Goal: Task Accomplishment & Management: Complete application form

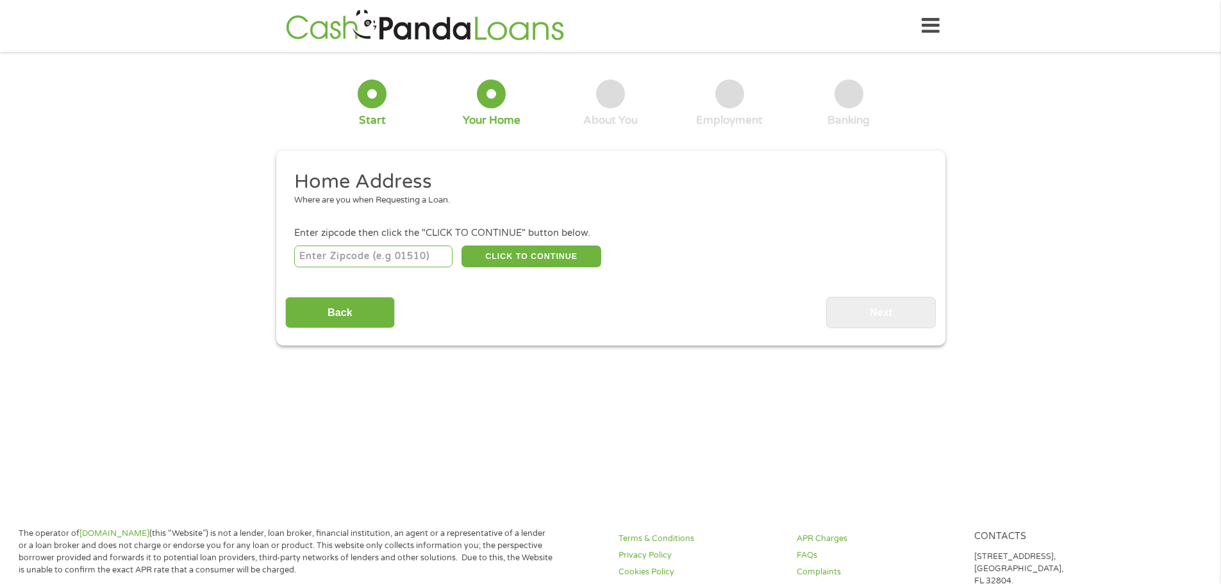
click at [397, 258] on input "number" at bounding box center [373, 256] width 158 height 22
type input "85037"
select select "[US_STATE]"
click at [491, 254] on button "CLICK TO CONTINUE" at bounding box center [532, 256] width 140 height 22
type input "85037"
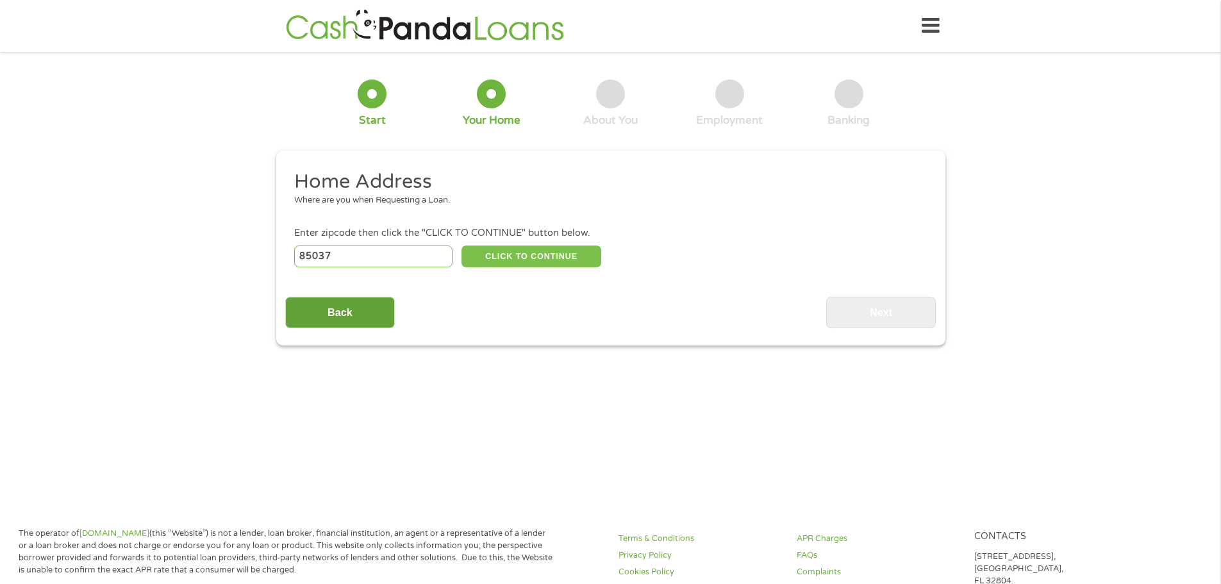
type input "Phoenix"
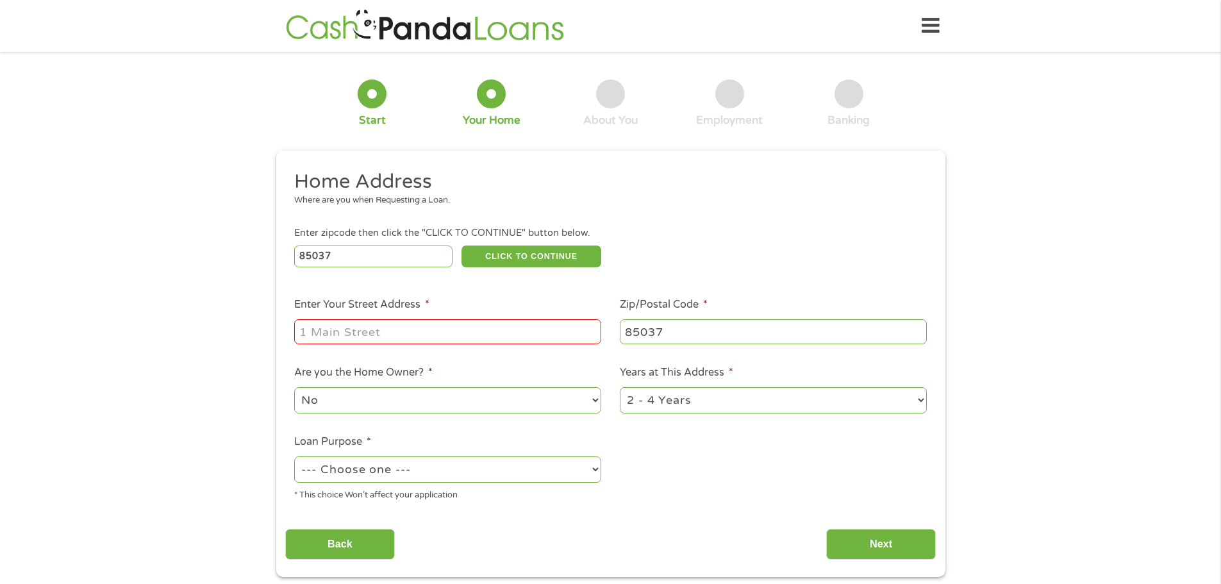
click at [372, 324] on input "Enter Your Street Address *" at bounding box center [447, 331] width 307 height 24
type input "[STREET_ADDRESS]"
click at [420, 398] on select "No Yes" at bounding box center [447, 400] width 307 height 26
click at [294, 387] on select "No Yes" at bounding box center [447, 400] width 307 height 26
click at [626, 395] on select "1 Year or less 1 - 2 Years 2 - 4 Years Over 4 Years" at bounding box center [773, 400] width 307 height 26
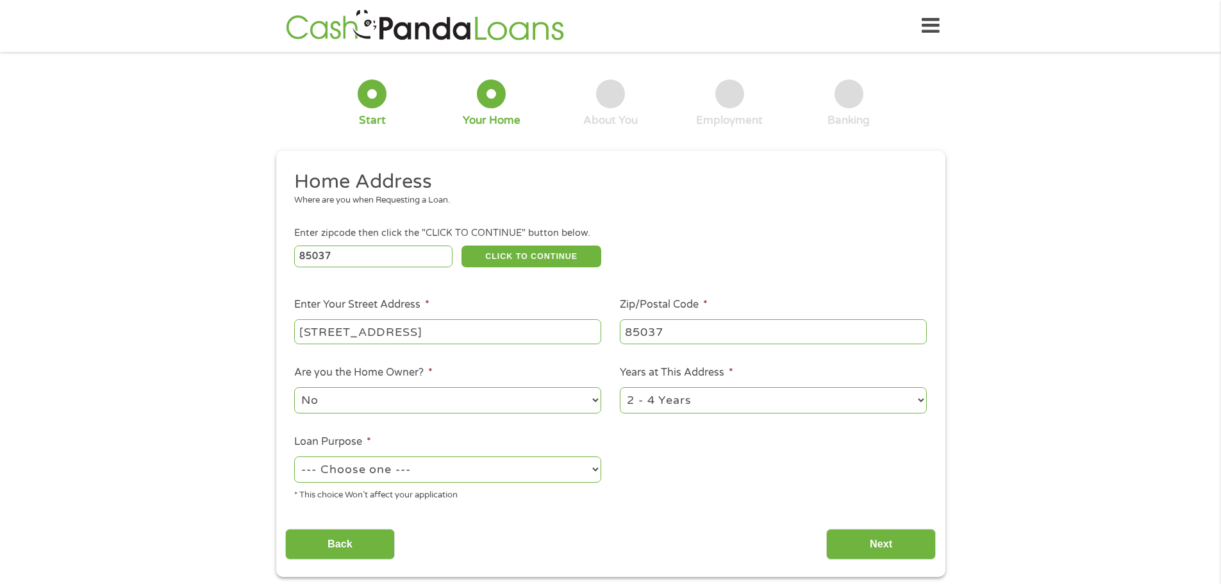
select select "60months"
click at [620, 387] on select "1 Year or less 1 - 2 Years 2 - 4 Years Over 4 Years" at bounding box center [773, 400] width 307 height 26
click at [405, 478] on select "--- Choose one --- Pay Bills Debt Consolidation Home Improvement Major Purchase…" at bounding box center [447, 469] width 307 height 26
select select "carloan"
click at [294, 456] on select "--- Choose one --- Pay Bills Debt Consolidation Home Improvement Major Purchase…" at bounding box center [447, 469] width 307 height 26
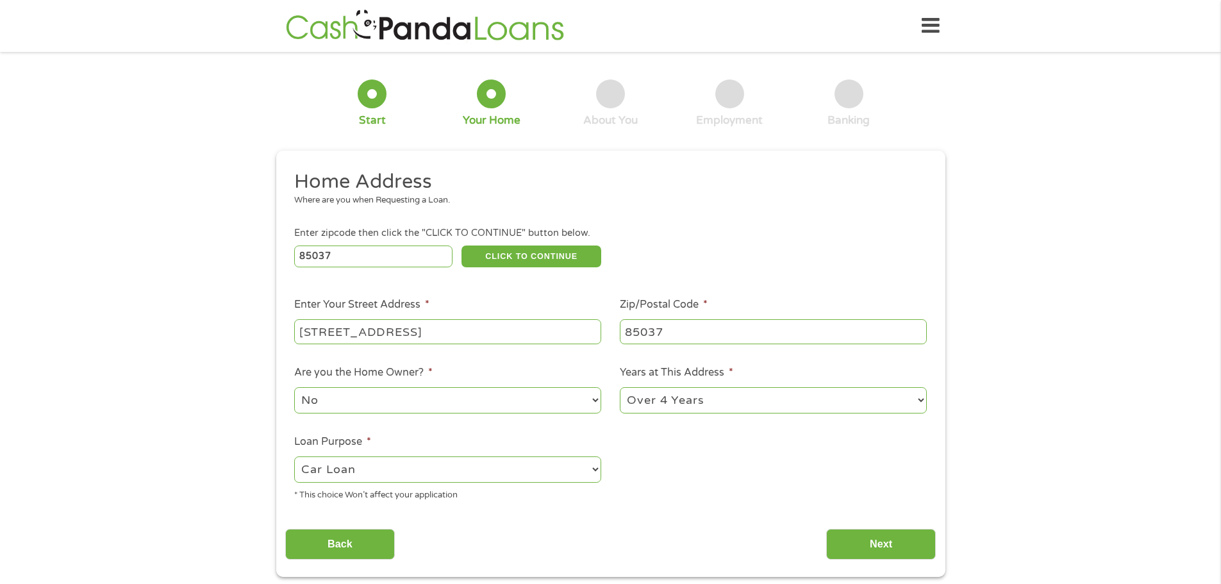
click at [362, 467] on select "--- Choose one --- Pay Bills Debt Consolidation Home Improvement Major Purchase…" at bounding box center [447, 469] width 307 height 26
click at [294, 456] on select "--- Choose one --- Pay Bills Debt Consolidation Home Improvement Major Purchase…" at bounding box center [447, 469] width 307 height 26
click at [926, 534] on input "Next" at bounding box center [881, 544] width 110 height 31
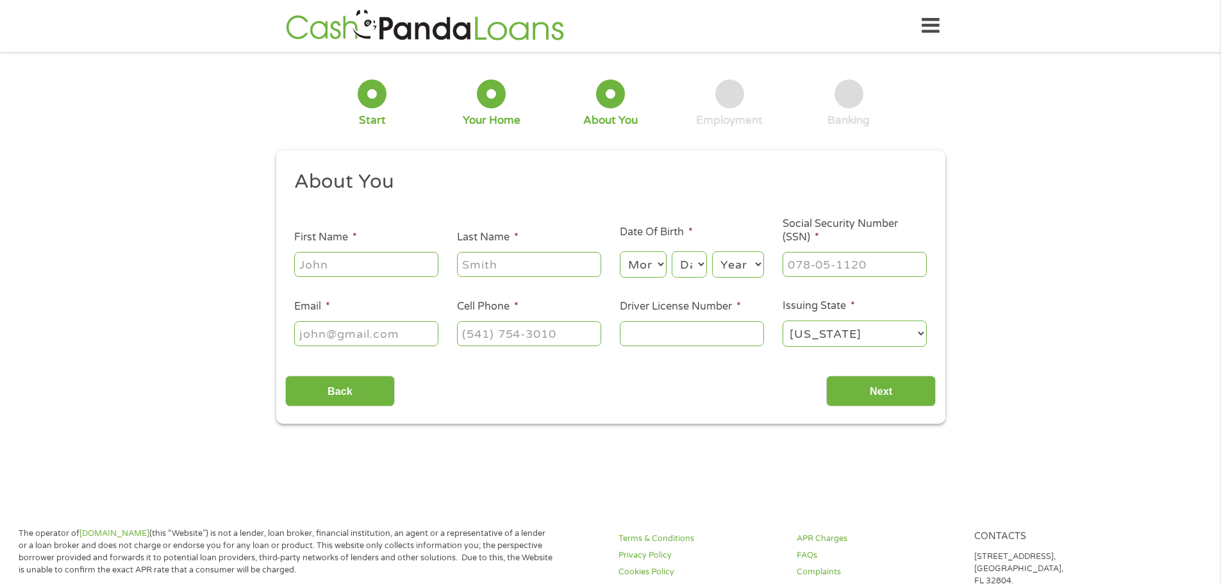
click at [414, 282] on ul "About You This field is hidden when viewing the form Title * --- Choose one ---…" at bounding box center [610, 263] width 651 height 189
click at [394, 256] on input "First Name *" at bounding box center [366, 264] width 144 height 24
type input "Kayla"
type input "Grubin"
type input "[EMAIL_ADDRESS][DOMAIN_NAME]"
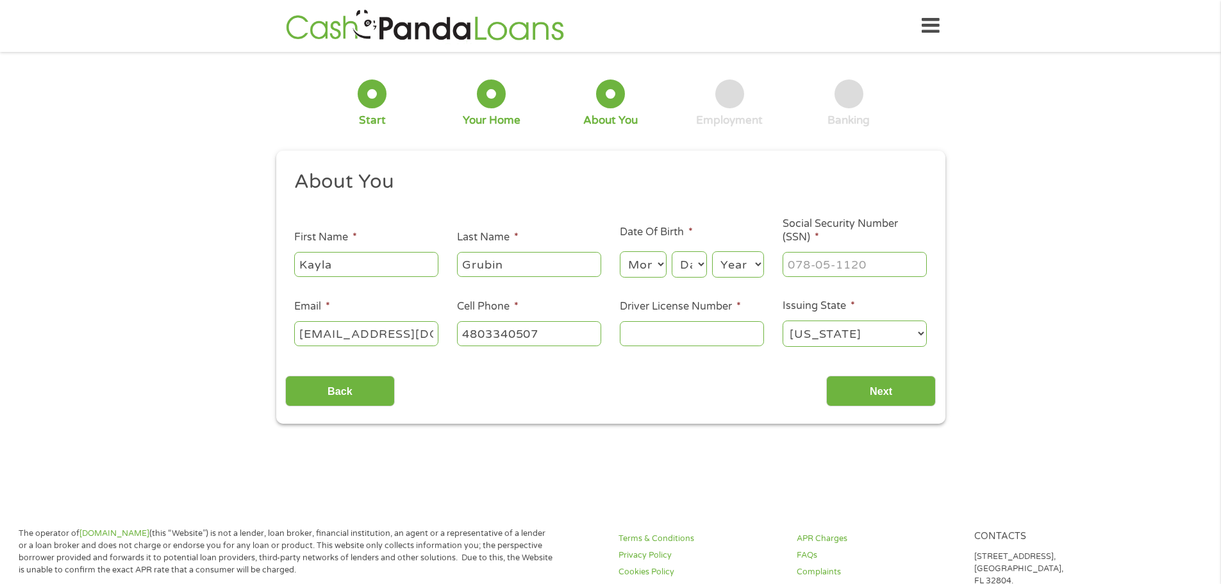
type input "[PHONE_NUMBER]"
click at [623, 263] on select "Month 1 2 3 4 5 6 7 8 9 10 11 12" at bounding box center [643, 264] width 47 height 26
select select "1"
click at [620, 251] on select "Month 1 2 3 4 5 6 7 8 9 10 11 12" at bounding box center [643, 264] width 47 height 26
click at [683, 269] on select "Day 1 2 3 4 5 6 7 8 9 10 11 12 13 14 15 16 17 18 19 20 21 22 23 24 25 26 27 28 …" at bounding box center [689, 264] width 35 height 26
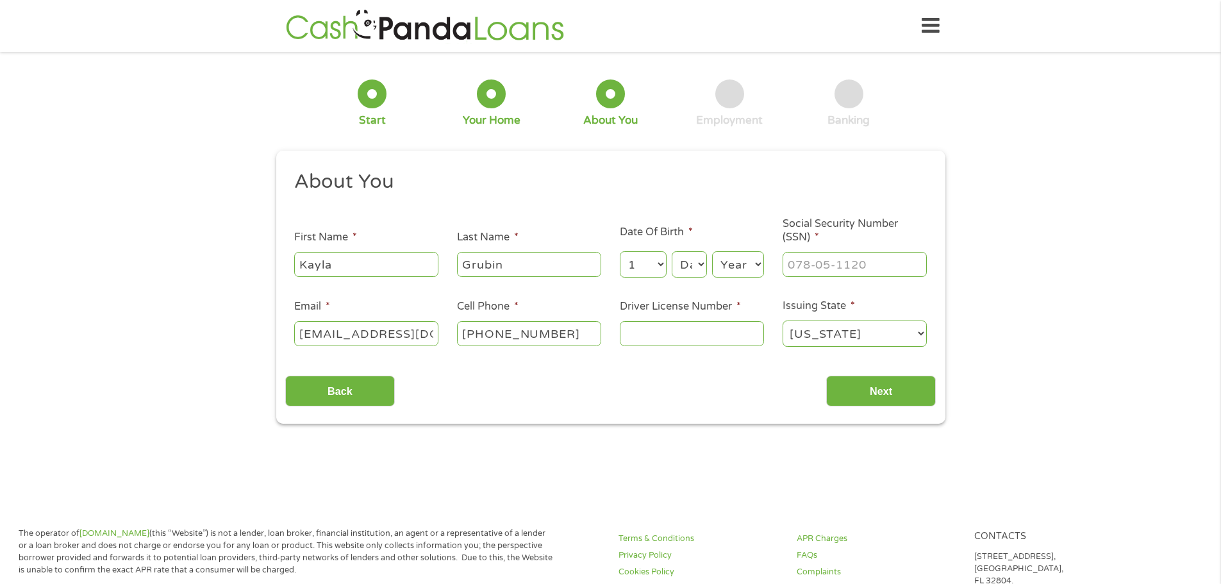
select select "12"
click at [672, 251] on select "Day 1 2 3 4 5 6 7 8 9 10 11 12 13 14 15 16 17 18 19 20 21 22 23 24 25 26 27 28 …" at bounding box center [689, 264] width 35 height 26
click at [735, 262] on select "Year [DATE] 2006 2005 2004 2003 2002 2001 2000 1999 1998 1997 1996 1995 1994 19…" at bounding box center [738, 264] width 52 height 26
select select "1993"
click at [712, 251] on select "Year [DATE] 2006 2005 2004 2003 2002 2001 2000 1999 1998 1997 1996 1995 1994 19…" at bounding box center [738, 264] width 52 height 26
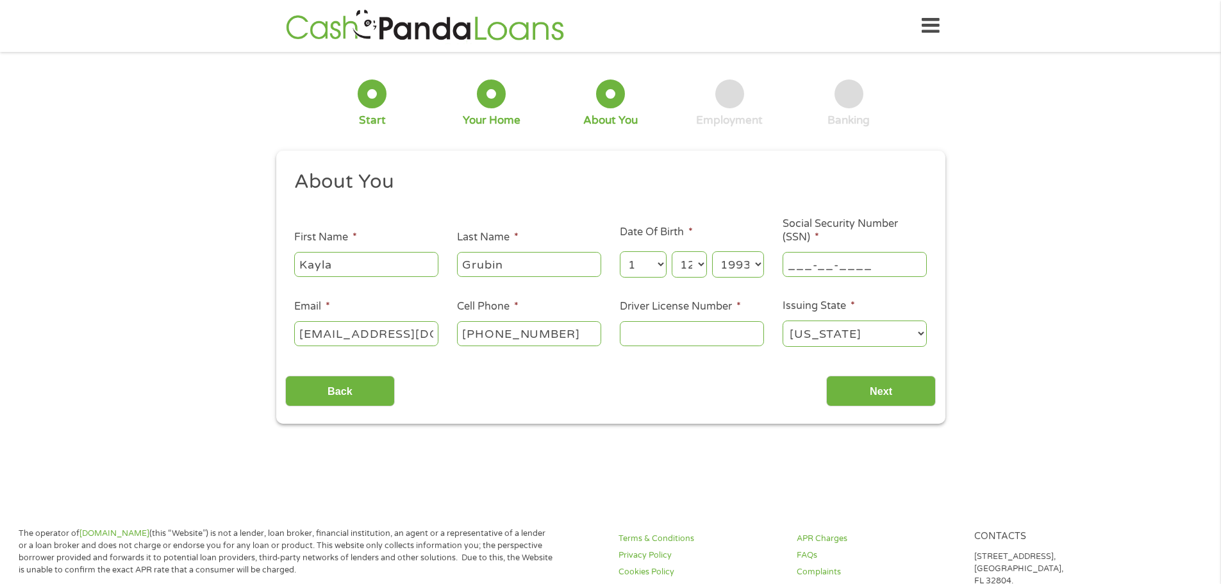
click at [812, 253] on input "___-__-____" at bounding box center [855, 264] width 144 height 24
type input "600-29-5660"
click at [647, 327] on input "Driver License Number *" at bounding box center [692, 333] width 144 height 24
type input "D07104127"
click at [878, 404] on input "Next" at bounding box center [881, 391] width 110 height 31
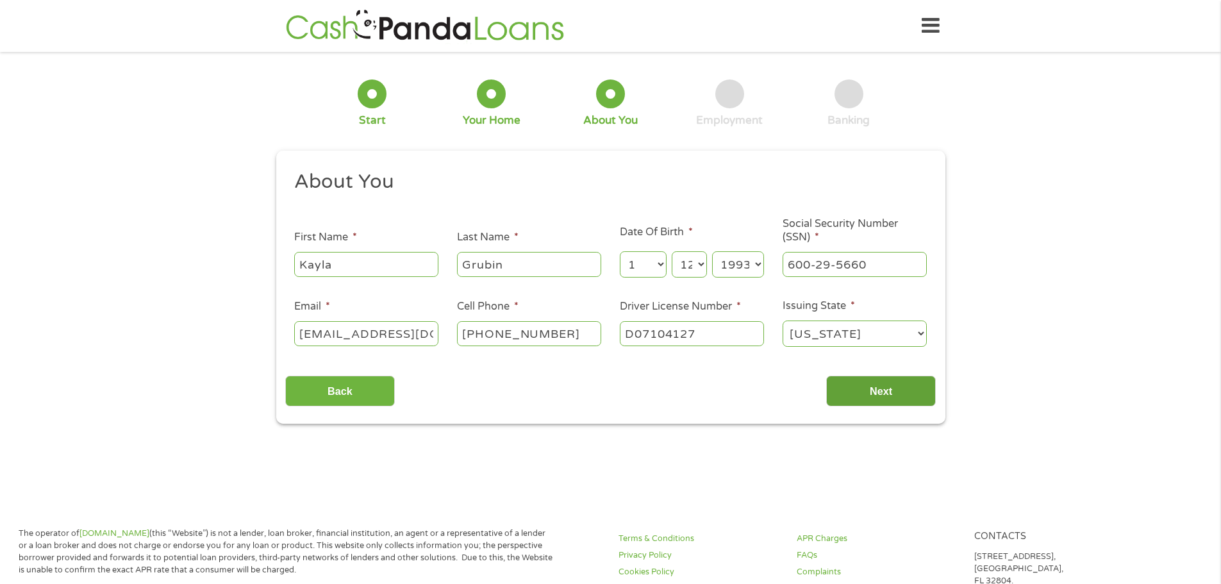
click at [865, 396] on input "Next" at bounding box center [881, 391] width 110 height 31
click at [871, 391] on input "Next" at bounding box center [881, 391] width 110 height 31
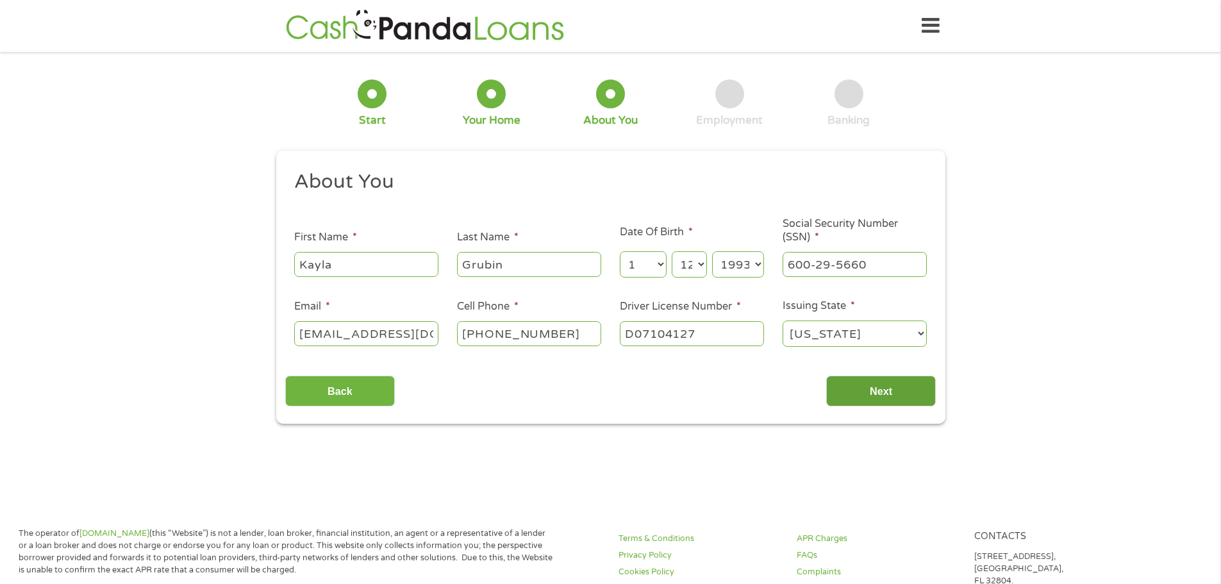
click at [871, 391] on input "Next" at bounding box center [881, 391] width 110 height 31
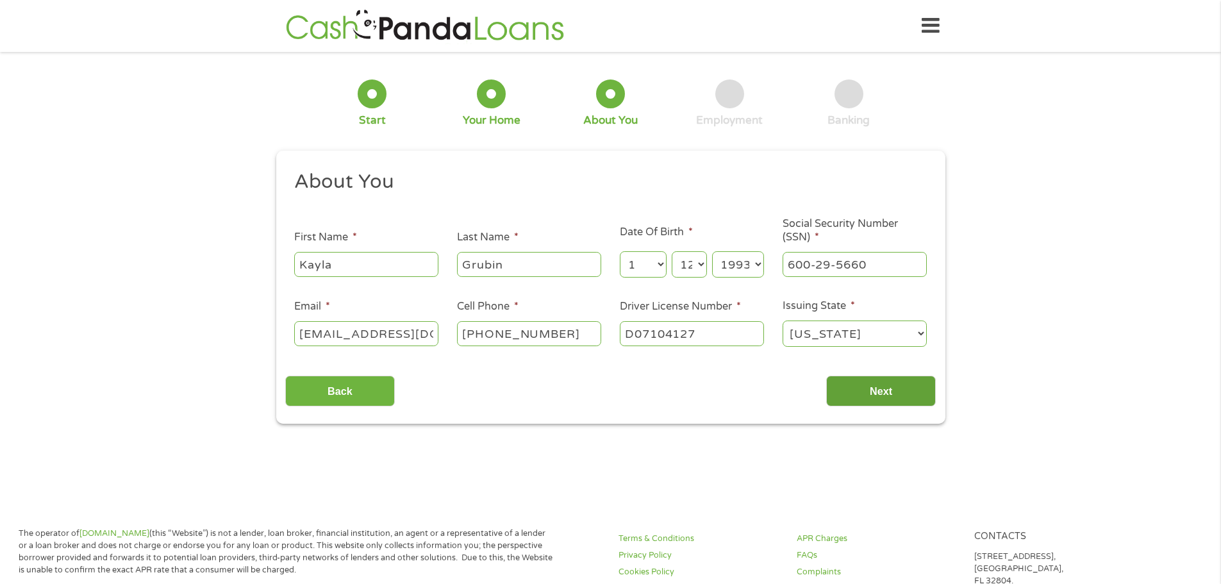
click at [871, 391] on input "Next" at bounding box center [881, 391] width 110 height 31
drag, startPoint x: 327, startPoint y: 254, endPoint x: 363, endPoint y: 263, distance: 37.6
click at [327, 254] on input "Kayla" at bounding box center [366, 264] width 144 height 24
click at [572, 266] on input "Grubin" at bounding box center [529, 264] width 144 height 24
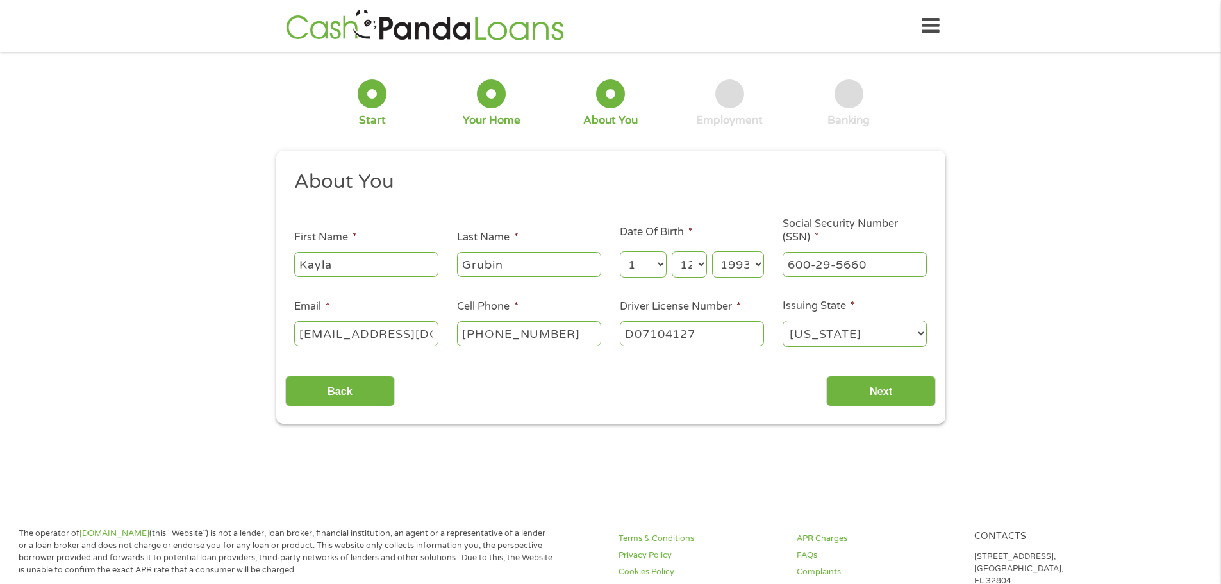
click at [376, 255] on input "Kayla" at bounding box center [366, 264] width 144 height 24
click at [329, 329] on input "[EMAIL_ADDRESS][DOMAIN_NAME]" at bounding box center [366, 333] width 144 height 24
click at [860, 389] on input "Next" at bounding box center [881, 391] width 110 height 31
click at [904, 331] on select "[US_STATE] [US_STATE] [US_STATE] [US_STATE] [US_STATE] [US_STATE] [US_STATE] [U…" at bounding box center [855, 333] width 144 height 26
select select "[US_STATE]"
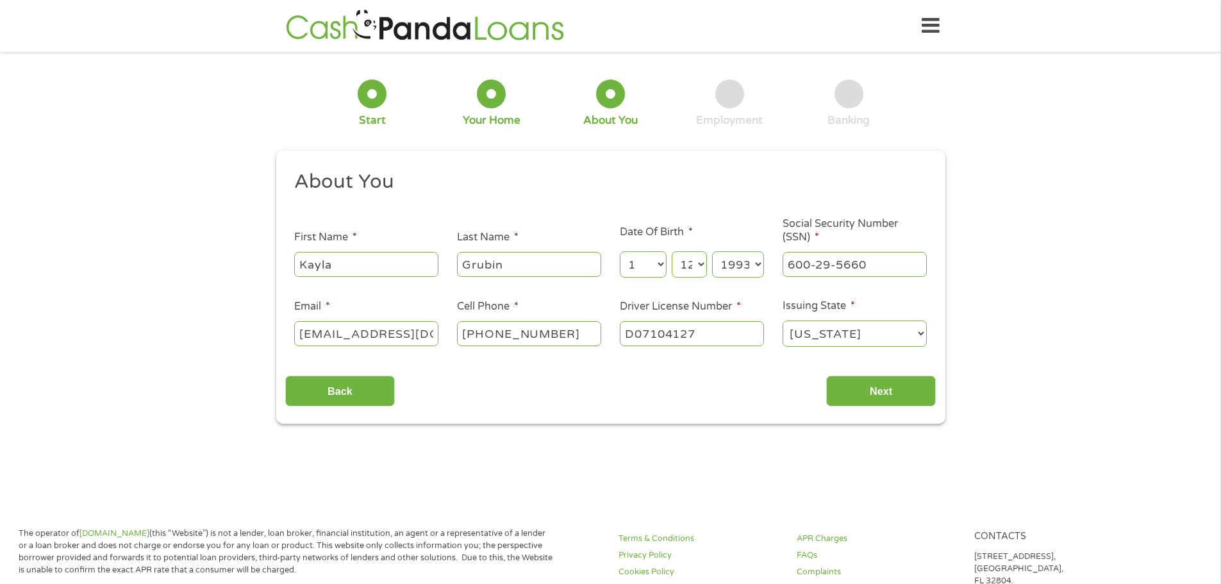
click at [783, 320] on select "[US_STATE] [US_STATE] [US_STATE] [US_STATE] [US_STATE] [US_STATE] [US_STATE] [U…" at bounding box center [855, 333] width 144 height 26
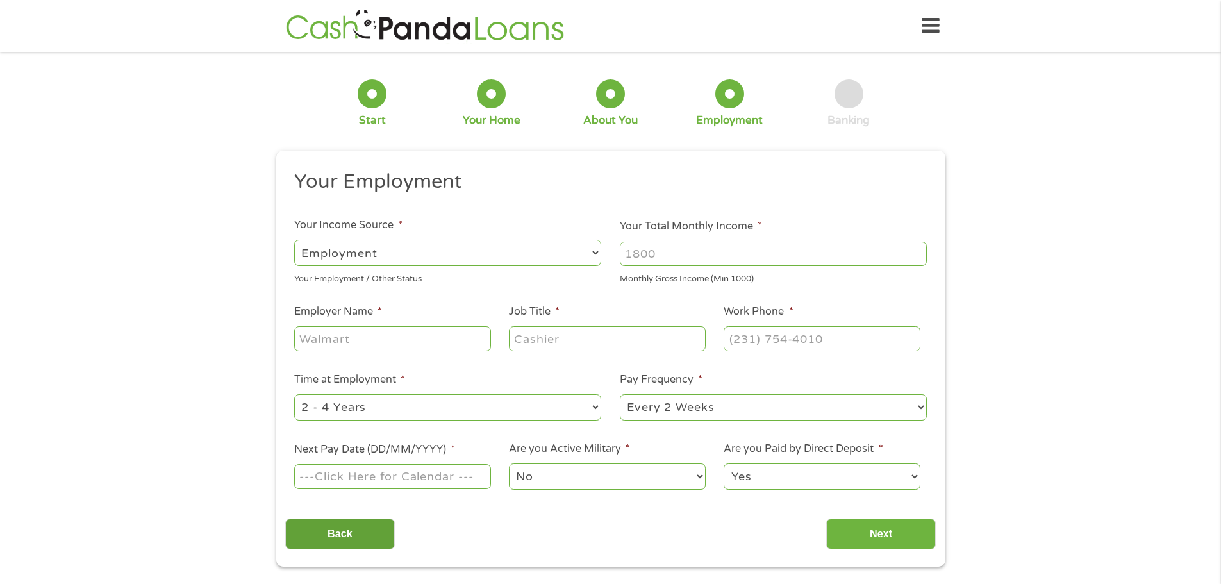
click at [337, 538] on input "Back" at bounding box center [340, 534] width 110 height 31
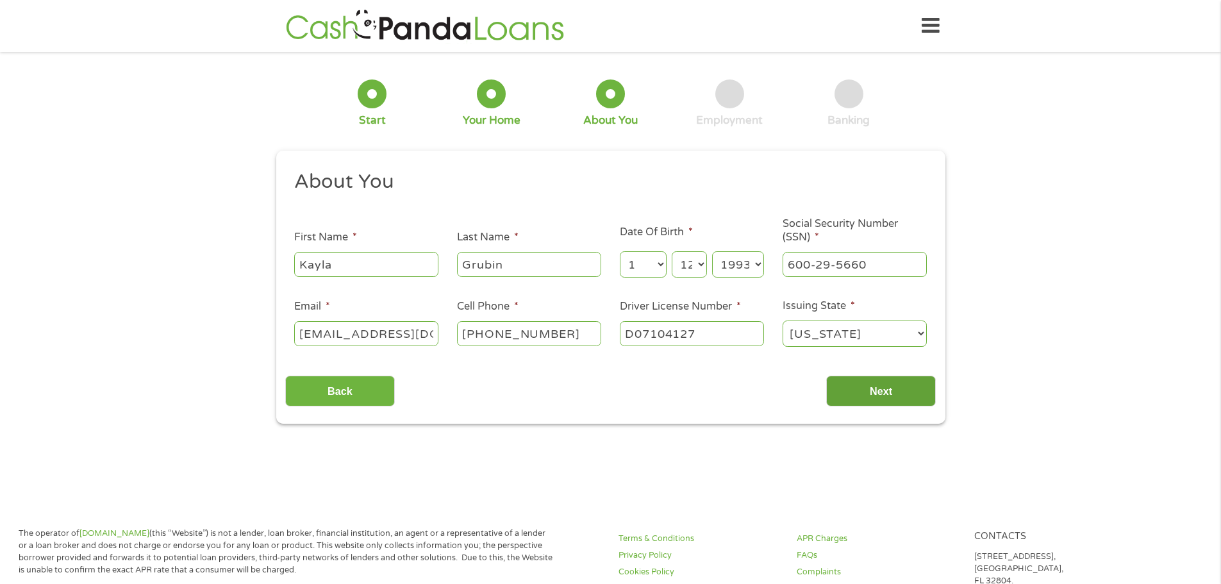
click at [872, 392] on input "Next" at bounding box center [881, 391] width 110 height 31
click at [874, 339] on select "[US_STATE] [US_STATE] [US_STATE] [US_STATE] [US_STATE] [US_STATE] [US_STATE] [U…" at bounding box center [855, 333] width 144 height 26
click at [783, 320] on select "[US_STATE] [US_STATE] [US_STATE] [US_STATE] [US_STATE] [US_STATE] [US_STATE] [U…" at bounding box center [855, 333] width 144 height 26
click at [901, 391] on input "Next" at bounding box center [881, 391] width 110 height 31
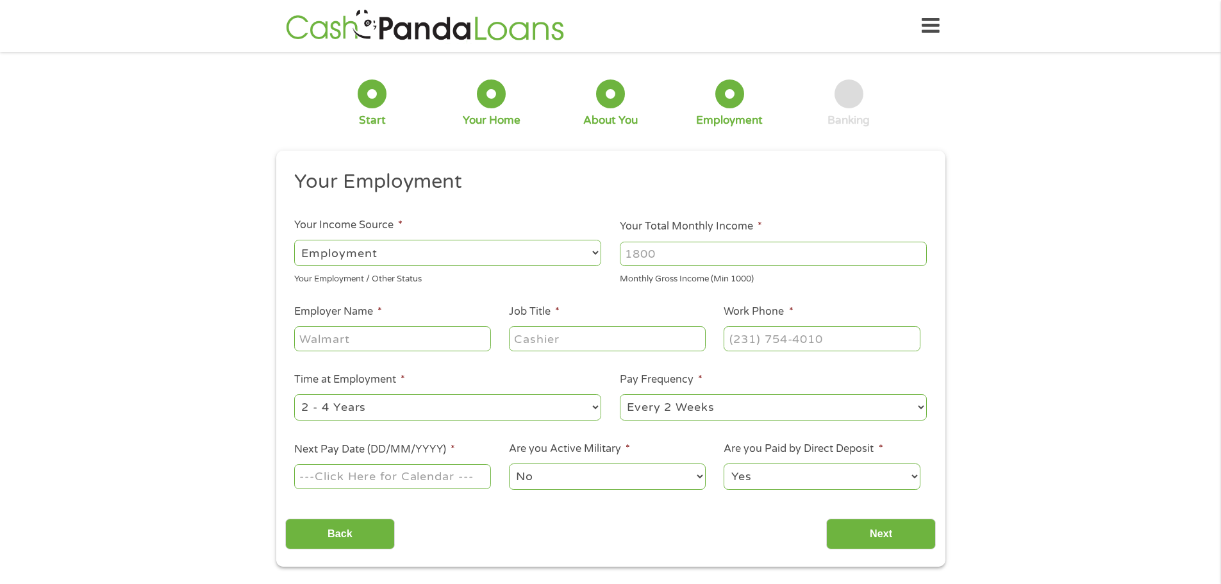
click at [413, 253] on select "--- Choose one --- Employment [DEMOGRAPHIC_DATA] Benefits" at bounding box center [447, 253] width 307 height 26
click at [655, 255] on input "Your Total Monthly Income *" at bounding box center [773, 254] width 307 height 24
drag, startPoint x: 675, startPoint y: 255, endPoint x: 566, endPoint y: 254, distance: 109.0
click at [566, 254] on ul "Your Employment Your Income Source * --- Choose one --- Employment [DEMOGRAPHIC…" at bounding box center [610, 335] width 651 height 332
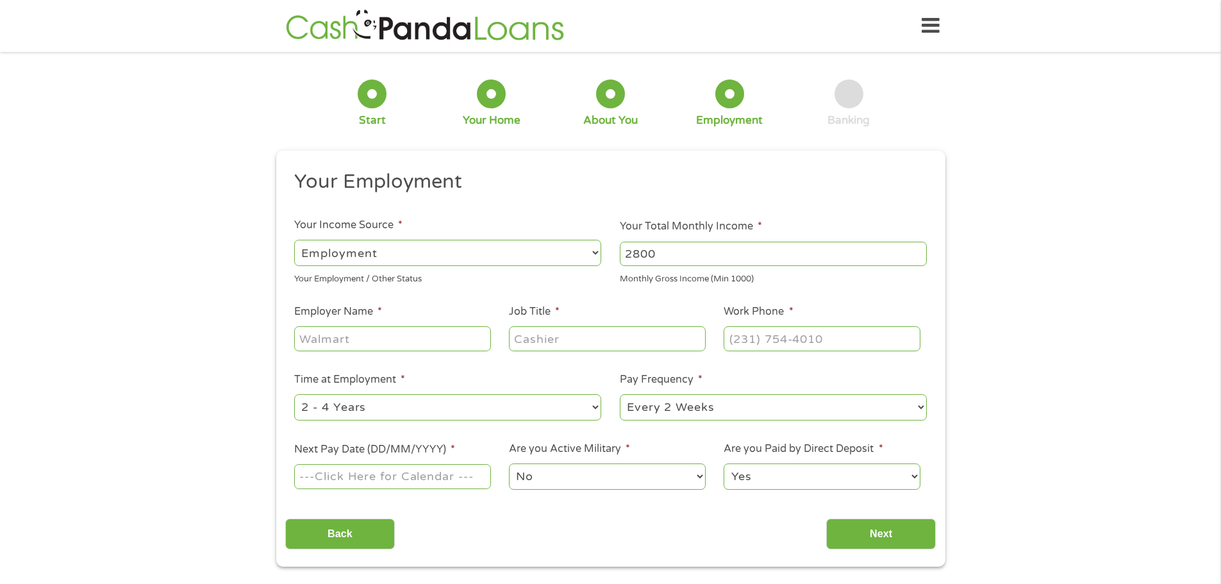
type input "2800"
click at [397, 334] on input "Employer Name *" at bounding box center [392, 338] width 196 height 24
click at [437, 336] on input "walart" at bounding box center [392, 338] width 196 height 24
type input "walmart"
type input "cashier"
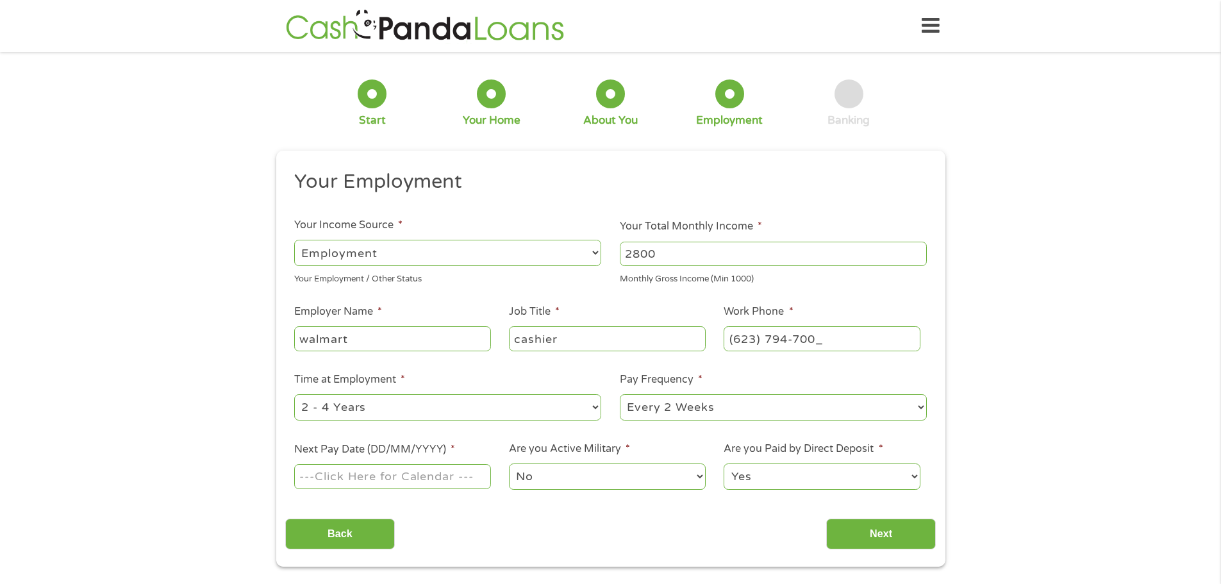
type input "[PHONE_NUMBER]"
click at [519, 397] on select "--- Choose one --- 1 Year or less 1 - 2 Years 2 - 4 Years Over 4 Years" at bounding box center [447, 407] width 307 height 26
select select "24months"
click at [294, 394] on select "--- Choose one --- 1 Year or less 1 - 2 Years 2 - 4 Years Over 4 Years" at bounding box center [447, 407] width 307 height 26
click at [639, 411] on select "--- Choose one --- Every 2 Weeks Every Week Monthly Semi-Monthly" at bounding box center [773, 407] width 307 height 26
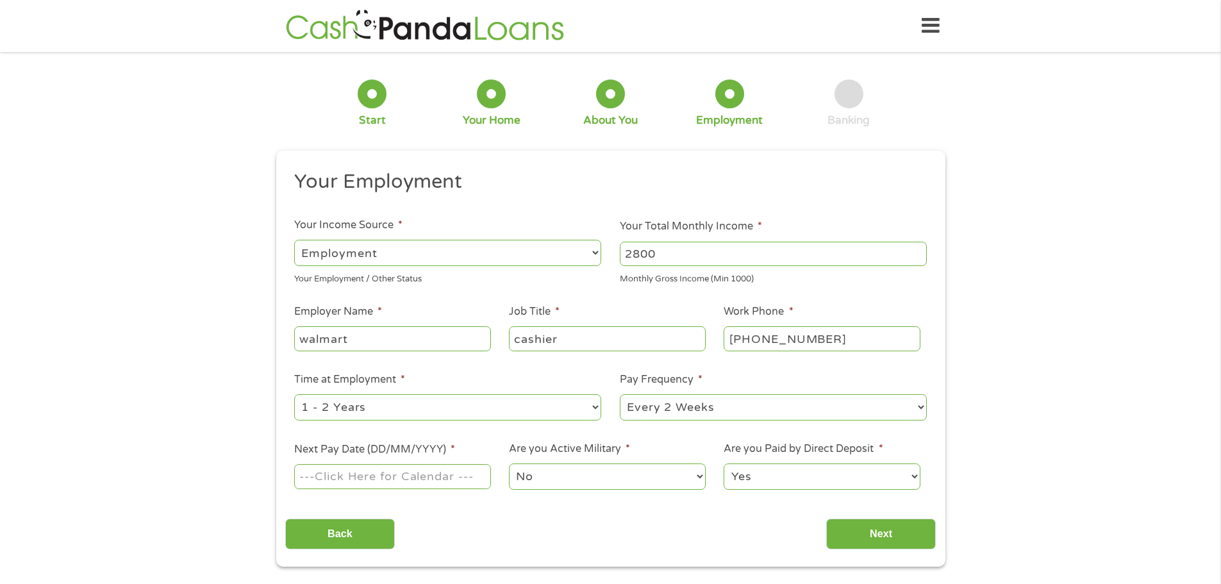
click at [620, 394] on select "--- Choose one --- Every 2 Weeks Every Week Monthly Semi-Monthly" at bounding box center [773, 407] width 307 height 26
click at [401, 479] on input "Next Pay Date (DD/MM/YYYY) *" at bounding box center [392, 476] width 196 height 24
click at [601, 476] on select "No Yes" at bounding box center [607, 476] width 196 height 26
click at [509, 463] on select "No Yes" at bounding box center [607, 476] width 196 height 26
click at [391, 472] on input "[DATE]" at bounding box center [392, 476] width 196 height 24
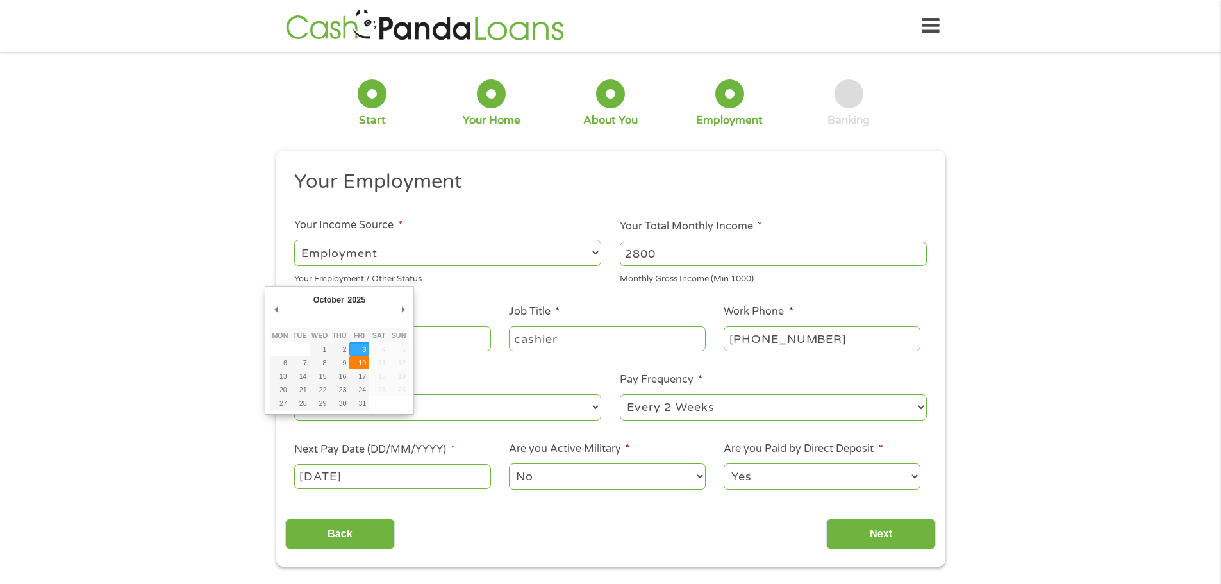
type input "[DATE]"
click at [767, 472] on select "Yes No" at bounding box center [822, 476] width 196 height 26
click at [724, 463] on select "Yes No" at bounding box center [822, 476] width 196 height 26
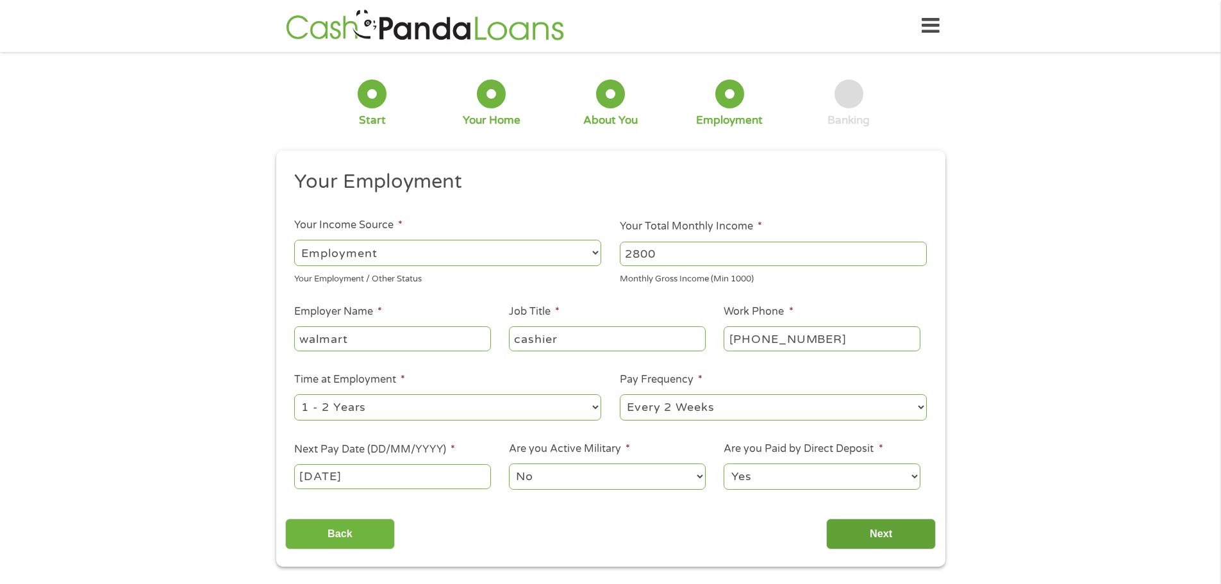
click at [870, 525] on input "Next" at bounding box center [881, 534] width 110 height 31
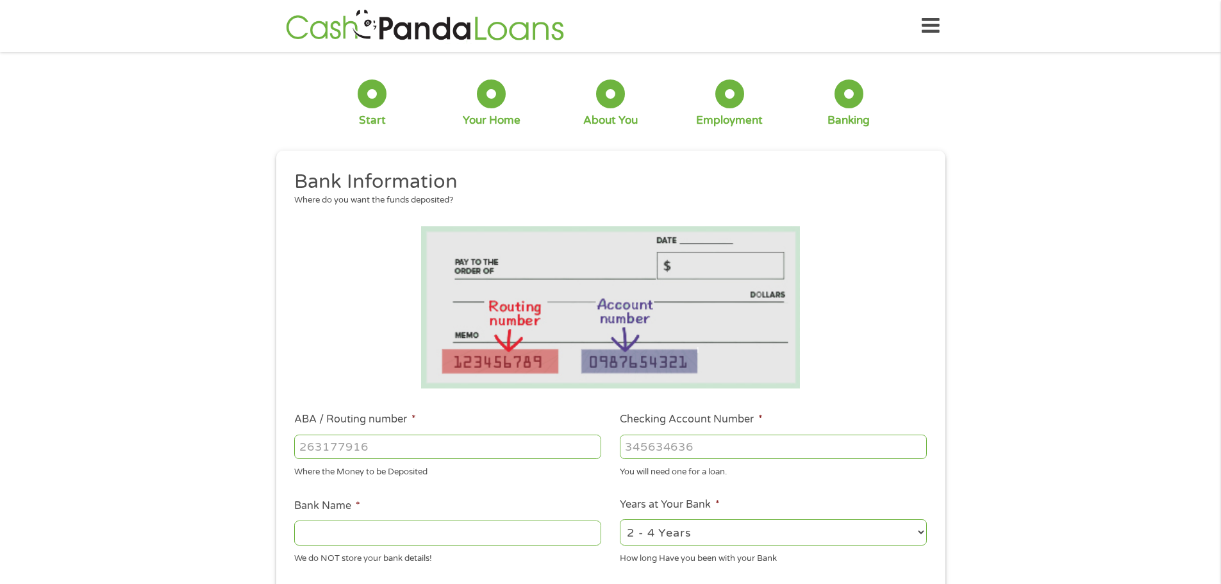
click at [493, 438] on input "ABA / Routing number *" at bounding box center [447, 447] width 307 height 24
type input "041215663"
type input "[PERSON_NAME] BANK"
type input "041215663"
click at [743, 453] on input "Checking Account Number *" at bounding box center [773, 447] width 307 height 24
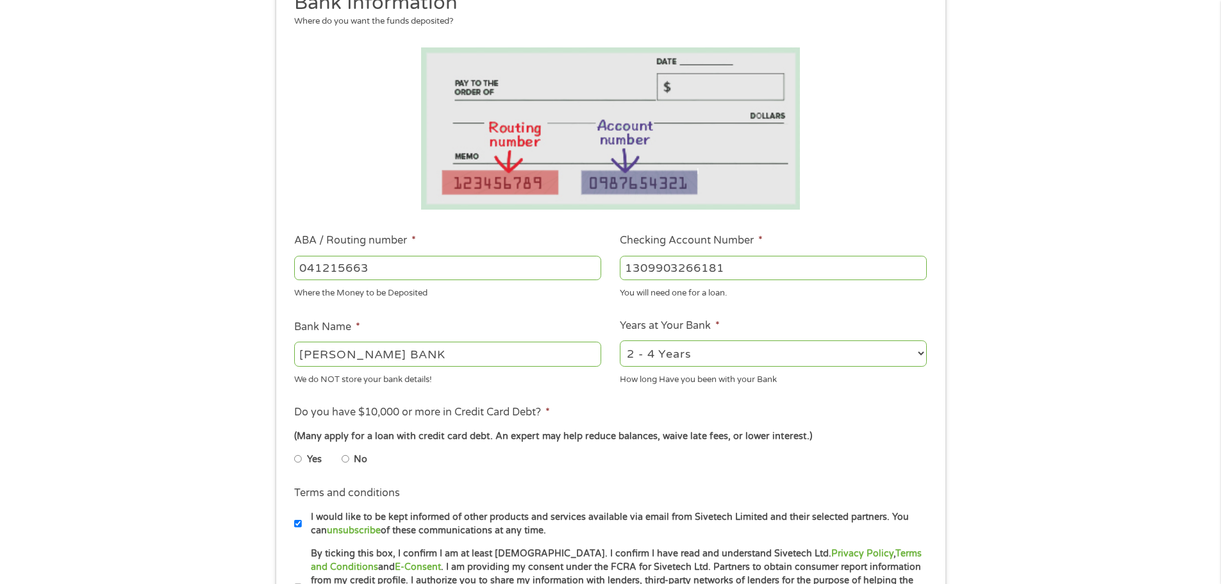
scroll to position [213, 0]
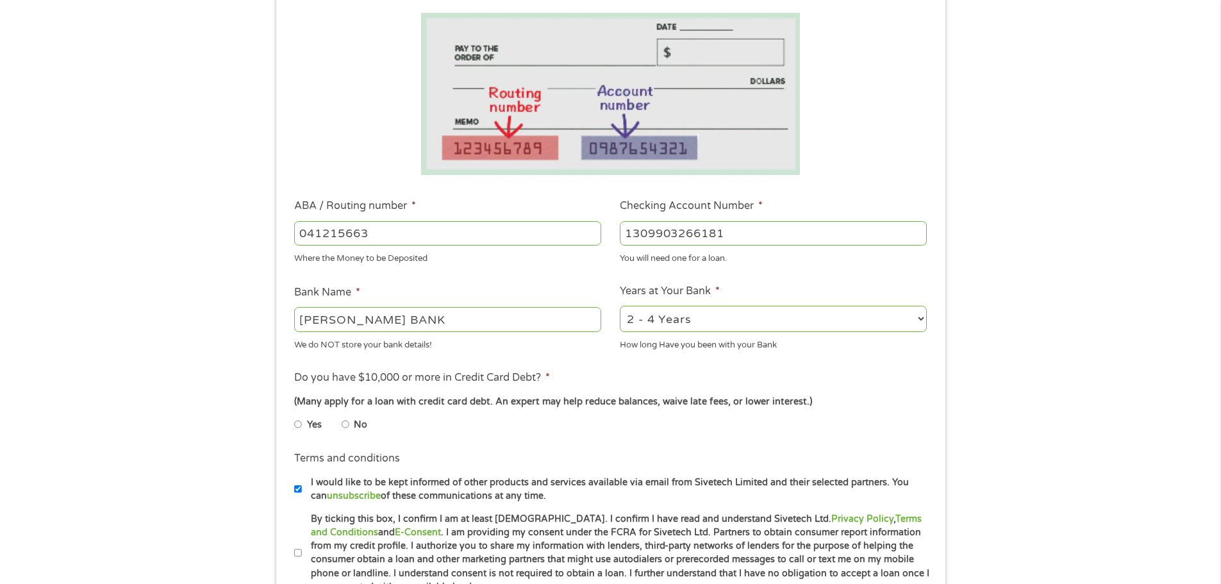
type input "1309903266181"
click at [494, 315] on input "[PERSON_NAME] BANK" at bounding box center [447, 319] width 307 height 24
drag, startPoint x: 442, startPoint y: 315, endPoint x: 605, endPoint y: 343, distance: 165.1
click at [556, 335] on li "Bank Name * [PERSON_NAME] BANK We do NOT store your bank details!" at bounding box center [448, 318] width 326 height 67
click at [674, 326] on select "2 - 4 Years 6 - 12 Months 1 - 2 Years Over 4 Years" at bounding box center [773, 319] width 307 height 26
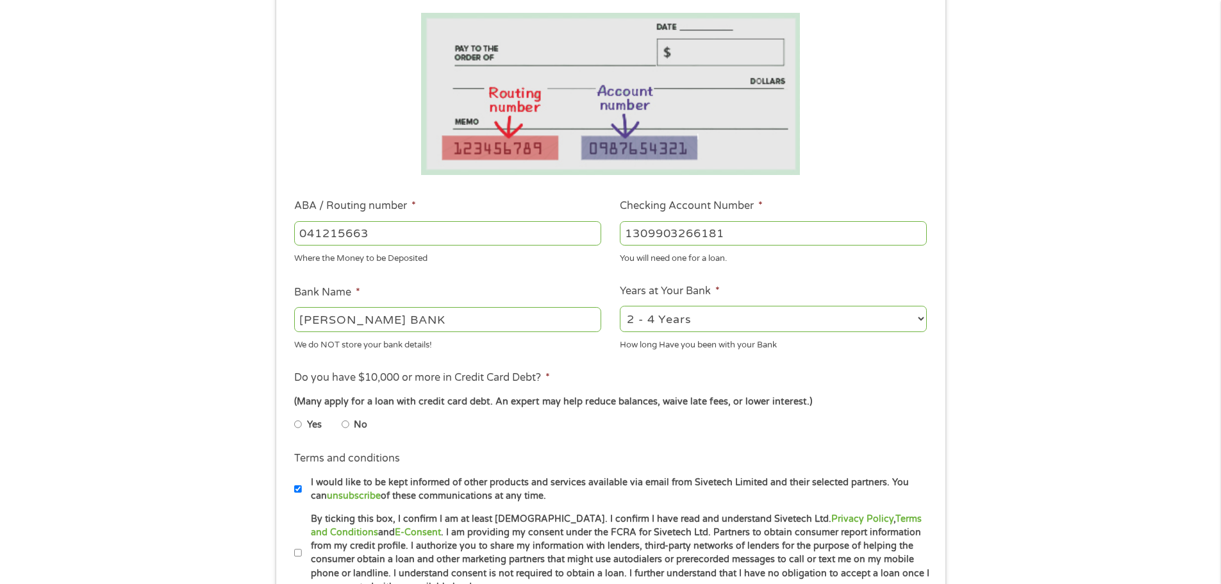
click at [620, 306] on select "2 - 4 Years 6 - 12 Months 1 - 2 Years Over 4 Years" at bounding box center [773, 319] width 307 height 26
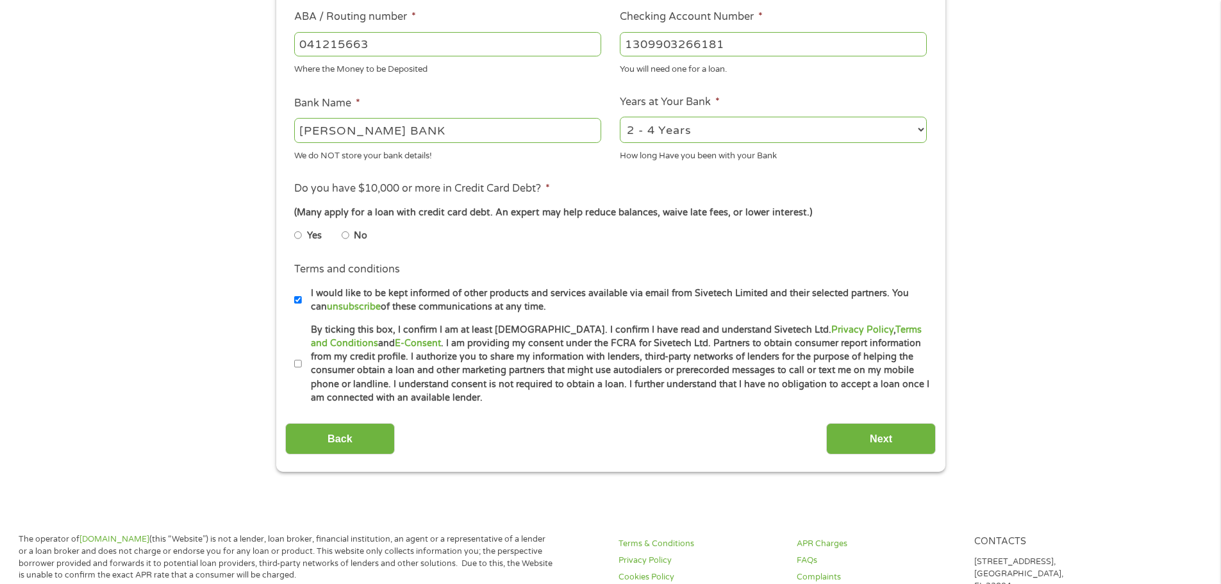
scroll to position [428, 0]
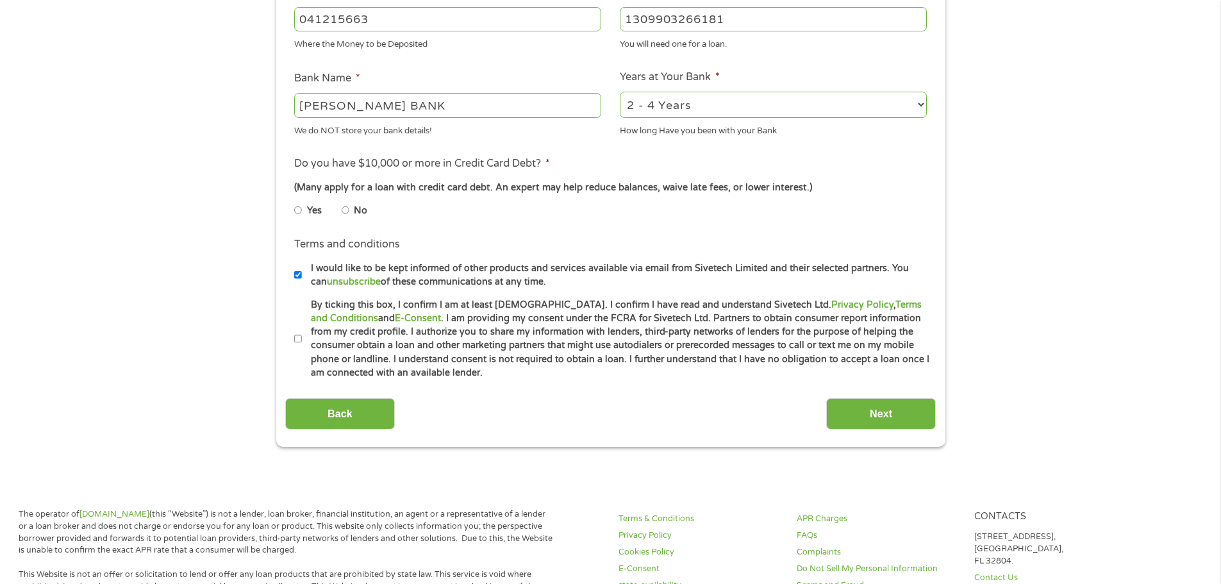
click at [309, 209] on label "Yes" at bounding box center [314, 211] width 15 height 14
click at [302, 209] on input "Yes" at bounding box center [298, 210] width 8 height 21
radio input "true"
click at [307, 337] on label "By ticking this box, I confirm I am at least [DEMOGRAPHIC_DATA]. I confirm I ha…" at bounding box center [616, 339] width 629 height 82
click at [302, 337] on input "By ticking this box, I confirm I am at least [DEMOGRAPHIC_DATA]. I confirm I ha…" at bounding box center [298, 339] width 8 height 21
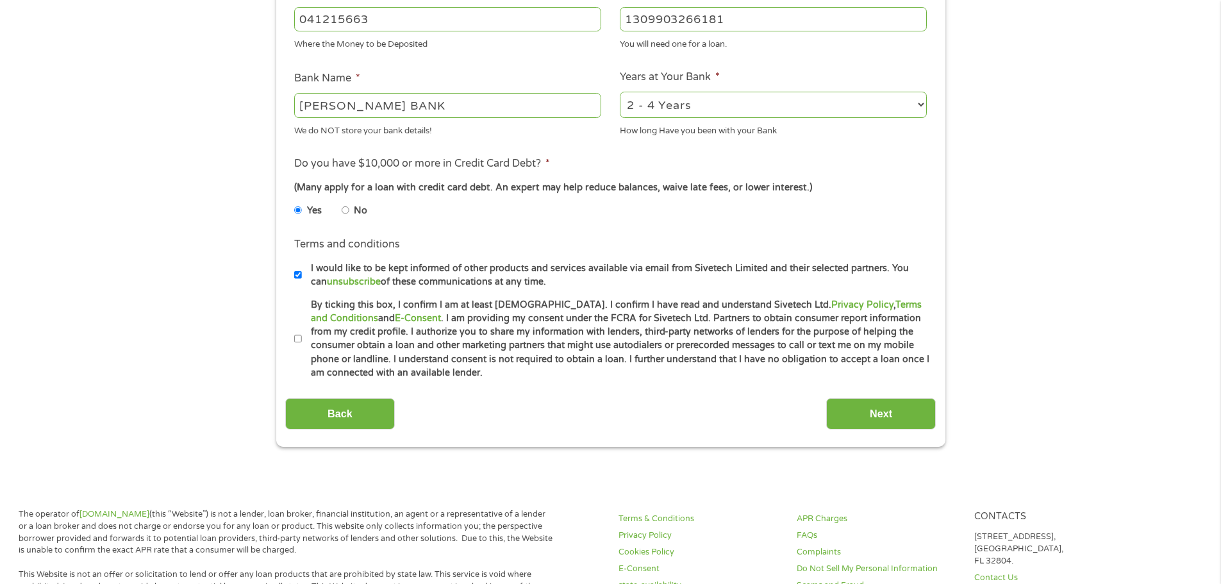
checkbox input "true"
click at [904, 425] on input "Next" at bounding box center [881, 413] width 110 height 31
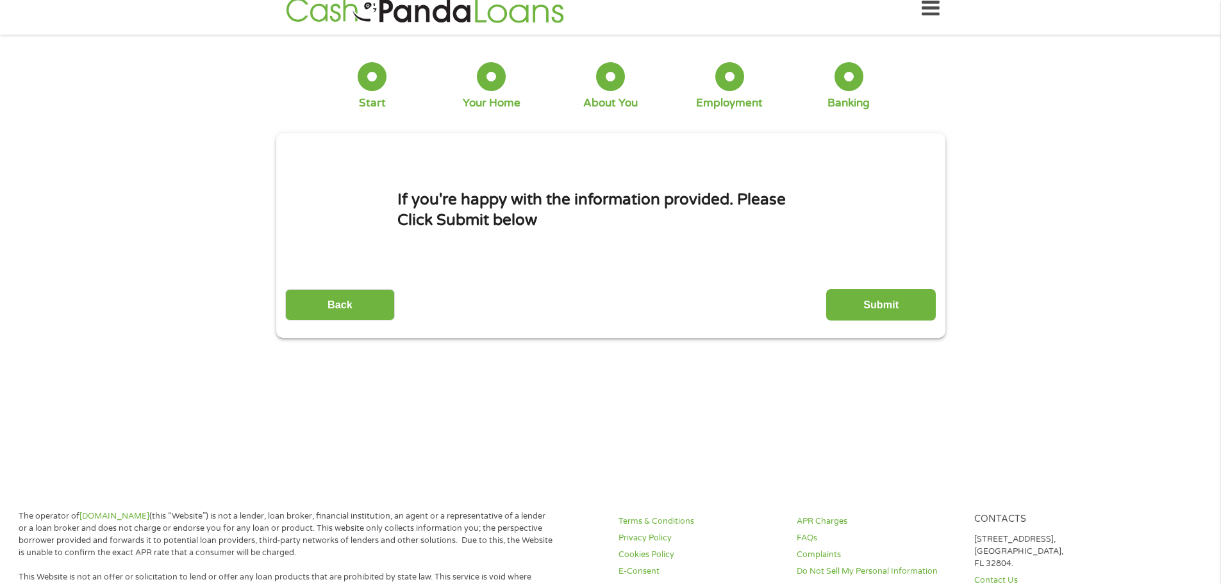
scroll to position [0, 0]
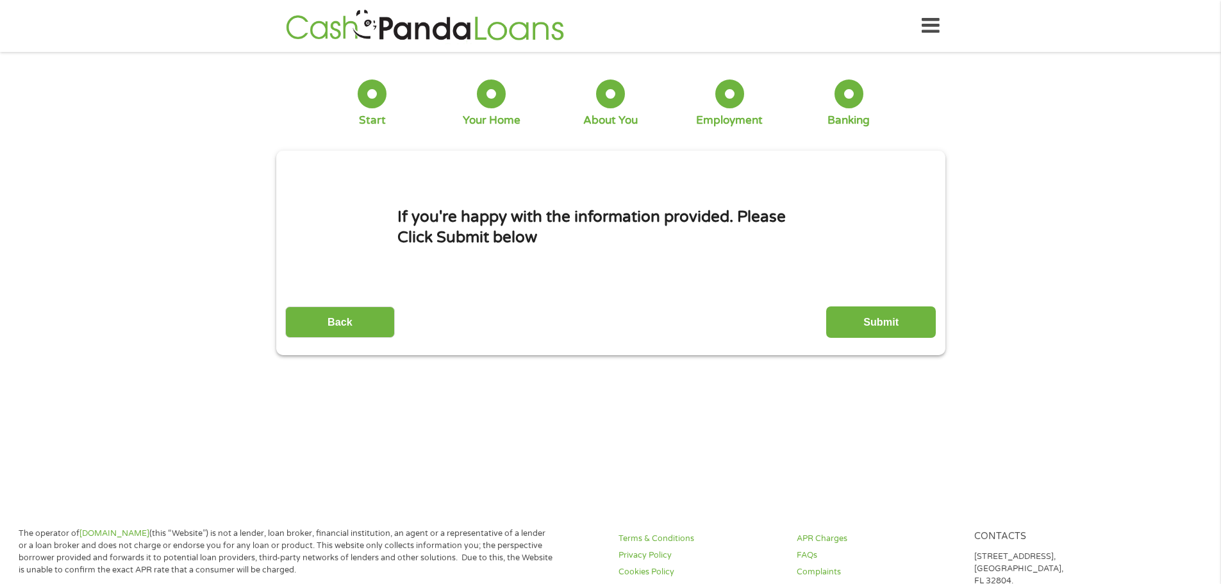
drag, startPoint x: 845, startPoint y: 322, endPoint x: 845, endPoint y: 331, distance: 9.0
click at [845, 331] on input "Submit" at bounding box center [881, 321] width 110 height 31
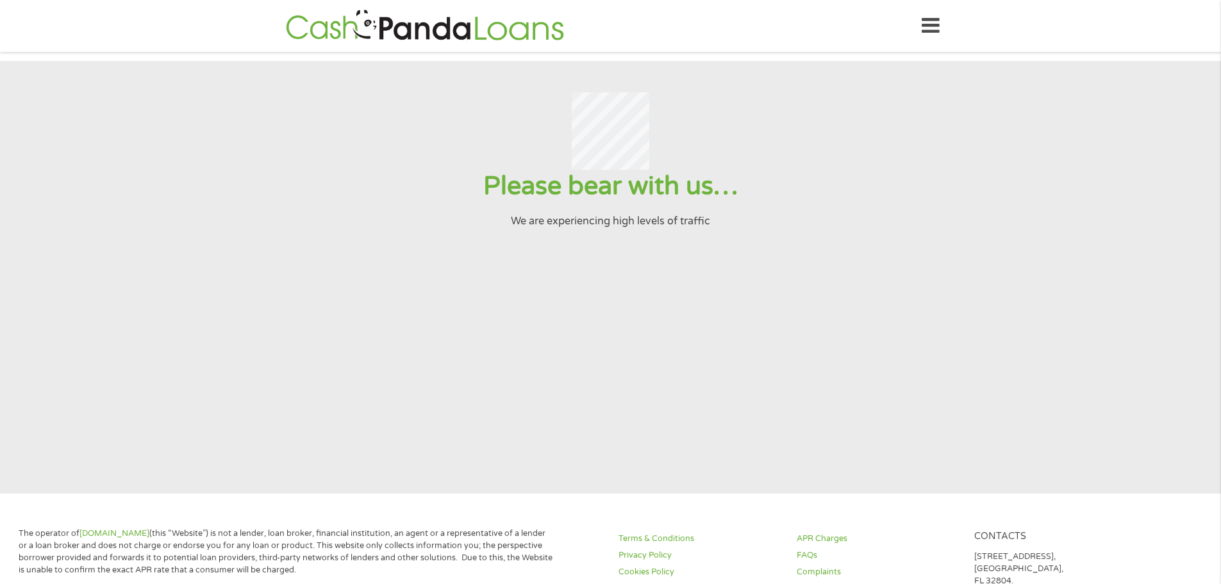
click at [794, 217] on div "Please bear with us… We are experiencing high levels of traffic" at bounding box center [610, 199] width 1190 height 59
